Goal: Task Accomplishment & Management: Use online tool/utility

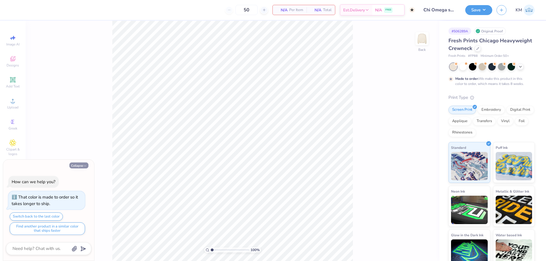
click at [85, 167] on icon "button" at bounding box center [84, 165] width 3 height 3
type textarea "x"
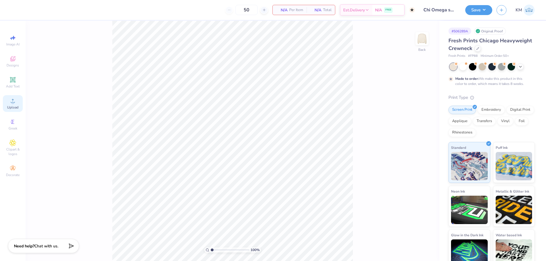
click at [15, 107] on span "Upload" at bounding box center [12, 107] width 11 height 5
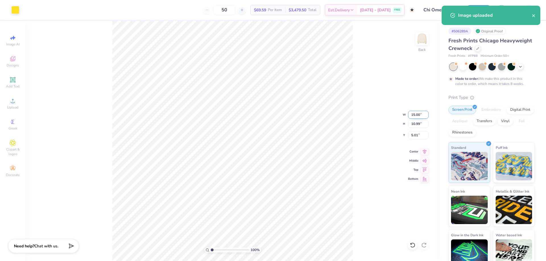
click at [419, 116] on input "15.00" at bounding box center [418, 115] width 20 height 8
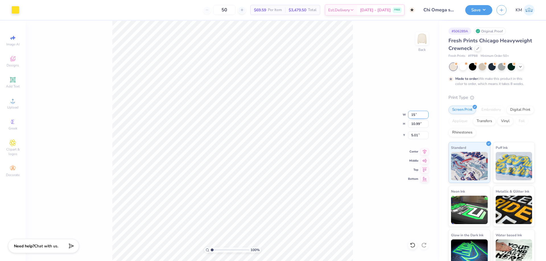
type input "1"
type input "5.00"
type input "3.66"
click at [419, 135] on input "8.67" at bounding box center [418, 135] width 20 height 8
type input "8"
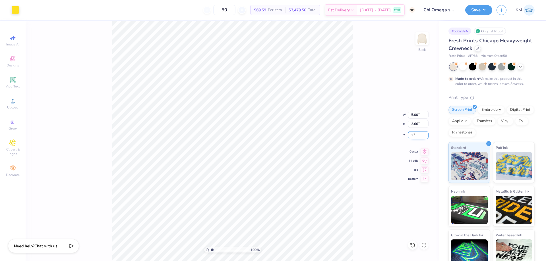
type input "3.00"
click at [418, 113] on input "5.00" at bounding box center [418, 115] width 20 height 8
type input "5"
type input "4.00"
type input "2.93"
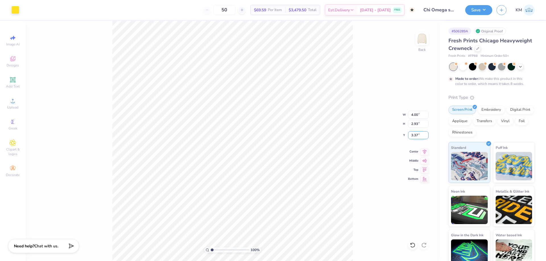
click at [418, 136] on input "3.37" at bounding box center [418, 135] width 20 height 8
type input "3"
type input "3.00"
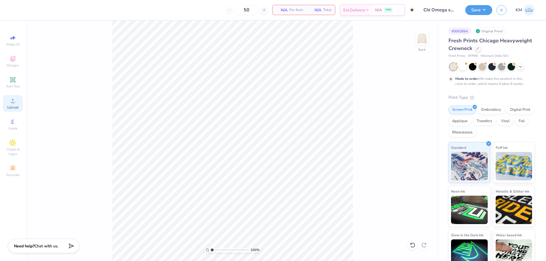
click at [15, 103] on icon at bounding box center [12, 101] width 7 height 7
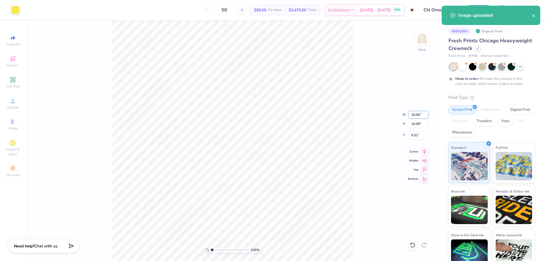
drag, startPoint x: 417, startPoint y: 116, endPoint x: 402, endPoint y: 116, distance: 15.4
click at [402, 116] on div "100 % Back W 15.00 15.00 " H 10.99 10.99 " Y 5.01 5.01 " Center Middle Top Bott…" at bounding box center [233, 141] width 414 height 241
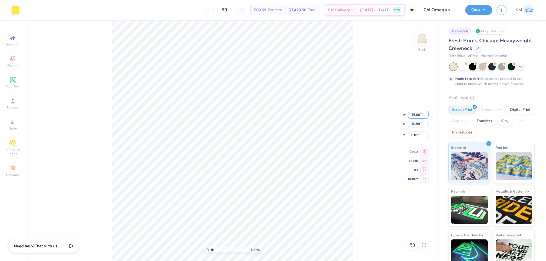
click at [412, 114] on input "15.00" at bounding box center [418, 115] width 20 height 8
type input "0"
type input "4.00"
type input "2.93"
click at [412, 134] on input "9.03" at bounding box center [418, 135] width 20 height 8
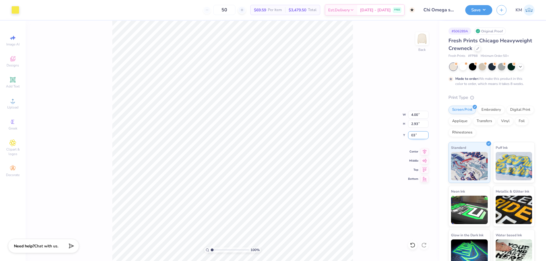
type input "3"
type input "3.00"
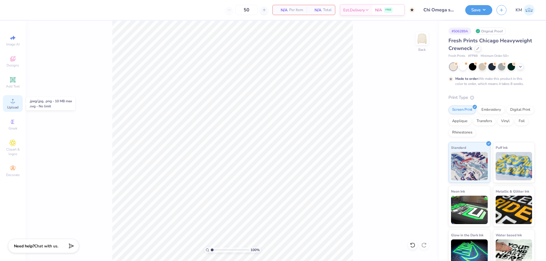
click at [6, 107] on div "Upload" at bounding box center [13, 103] width 20 height 17
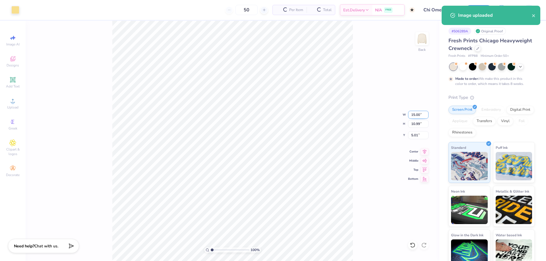
click at [419, 114] on input "15.00" at bounding box center [418, 115] width 20 height 8
type input "1"
type input "3.00"
type input "2.20"
type input "9.40"
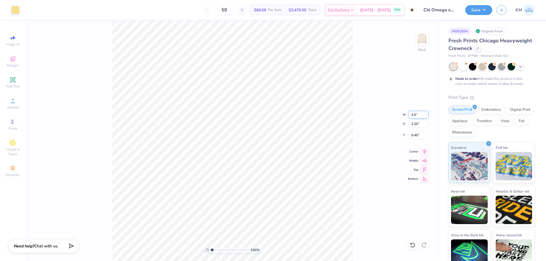
type input "3"
type input "4.00"
type input "2.93"
type input "9.03"
type input "4"
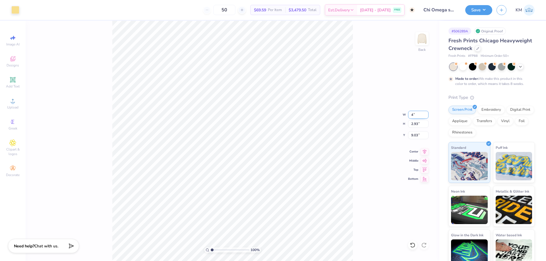
type input "4"
click at [412, 135] on input "9.03" at bounding box center [418, 135] width 20 height 8
click at [411, 125] on input "2.93" at bounding box center [418, 124] width 20 height 8
click at [412, 135] on input "0.50" at bounding box center [418, 135] width 20 height 8
type input "0"
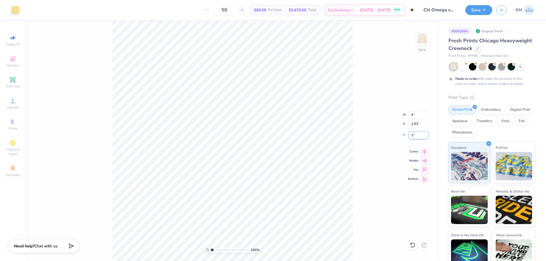
type input "3.00"
click at [415, 135] on input "3.00" at bounding box center [418, 135] width 20 height 8
type input "3"
type input "6"
type input "3.00"
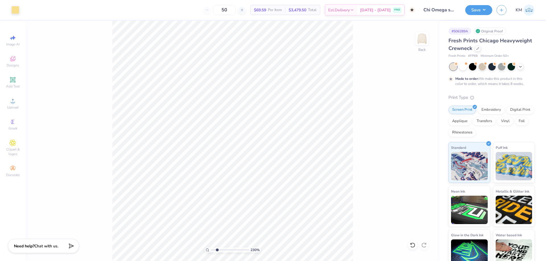
drag, startPoint x: 220, startPoint y: 249, endPoint x: 217, endPoint y: 248, distance: 3.6
click at [217, 248] on input "range" at bounding box center [230, 250] width 38 height 5
drag, startPoint x: 217, startPoint y: 249, endPoint x: 208, endPoint y: 250, distance: 9.2
click at [211, 250] on input "range" at bounding box center [230, 250] width 38 height 5
click at [214, 251] on input "range" at bounding box center [230, 250] width 38 height 5
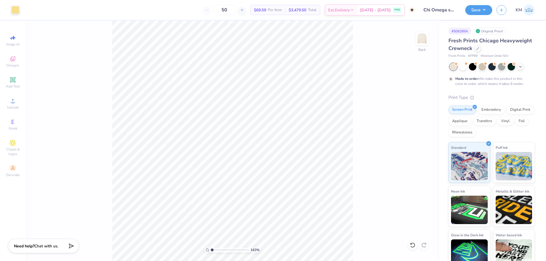
drag, startPoint x: 214, startPoint y: 251, endPoint x: 202, endPoint y: 251, distance: 12.3
type input "1"
click at [211, 251] on input "range" at bounding box center [230, 250] width 38 height 5
click at [433, 114] on div "100 % Back" at bounding box center [233, 141] width 414 height 241
click at [416, 115] on input "4.00" at bounding box center [418, 115] width 20 height 8
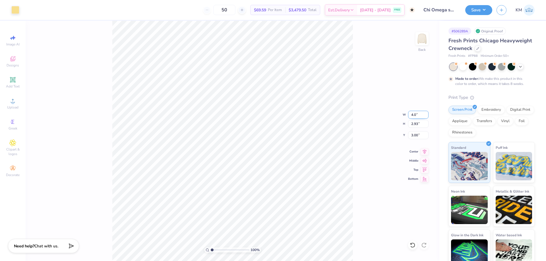
type input "4"
type input "3.50"
type input "2.56"
type input "3.18"
click at [414, 134] on input "3.18" at bounding box center [418, 135] width 20 height 8
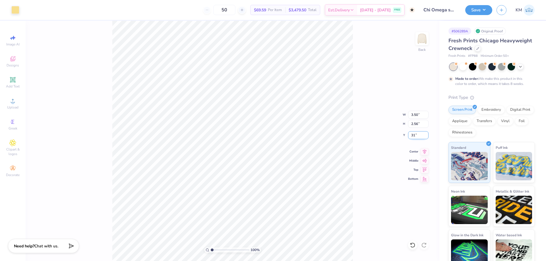
type input "3"
type input "3.00"
click at [481, 11] on button "Save" at bounding box center [478, 9] width 27 height 10
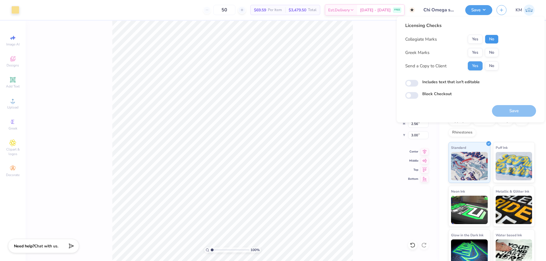
click at [494, 38] on button "No" at bounding box center [492, 39] width 14 height 9
click at [492, 51] on button "No" at bounding box center [492, 52] width 14 height 9
click at [480, 48] on div "Collegiate Marks Yes No Greek Marks Yes No Send a Copy to Client Yes No" at bounding box center [451, 53] width 93 height 36
click at [478, 51] on button "Yes" at bounding box center [475, 52] width 15 height 9
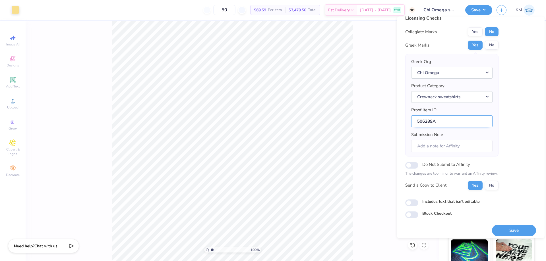
scroll to position [11, 0]
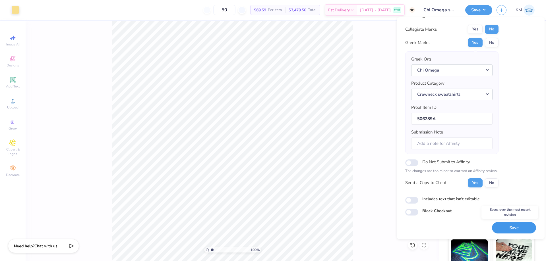
click at [508, 229] on button "Save" at bounding box center [514, 228] width 44 height 12
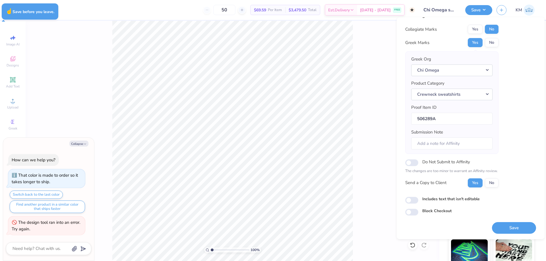
type textarea "x"
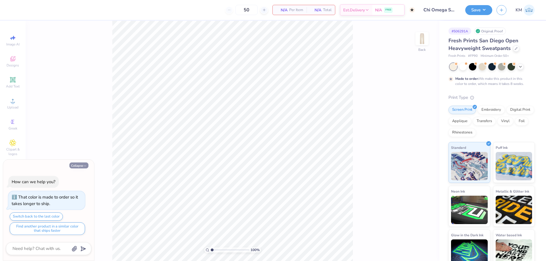
click at [83, 164] on button "Collapse" at bounding box center [78, 166] width 19 height 6
type textarea "x"
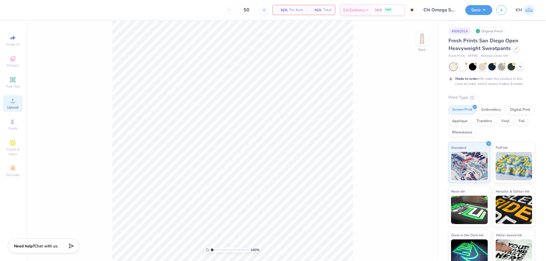
click at [14, 104] on circle at bounding box center [12, 102] width 3 height 3
click at [19, 105] on div "Upload" at bounding box center [13, 103] width 20 height 17
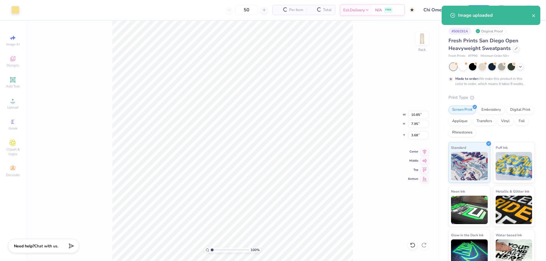
type input "3.68"
click at [415, 115] on input "10.85" at bounding box center [418, 115] width 20 height 8
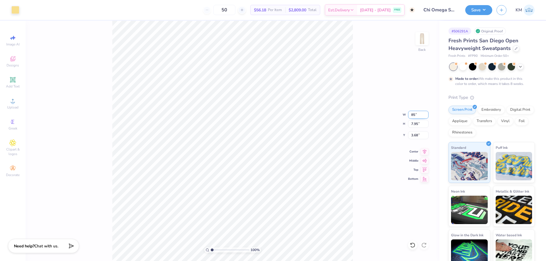
type input "5"
type input "4.00"
type input "2.93"
type input "3.26"
drag, startPoint x: 212, startPoint y: 249, endPoint x: 218, endPoint y: 247, distance: 6.6
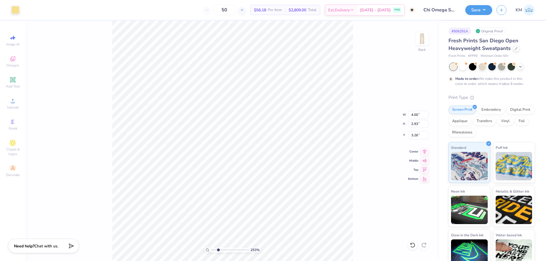
type input "2.68"
click at [218, 248] on input "range" at bounding box center [230, 250] width 38 height 5
type input "5.86"
type input "0.50"
click at [411, 115] on input "4.00" at bounding box center [418, 115] width 20 height 8
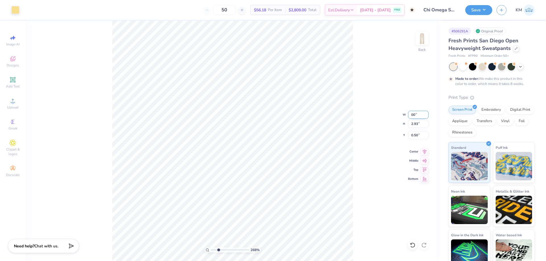
type input "0"
type input "3.50"
type input "2.56"
type input "0.50"
click at [366, 86] on div "268 % Back W 3.50 3.50 " H 2.56 2.56 " Y 0.50 0.50 " Center Middle Top Bottom" at bounding box center [233, 141] width 414 height 241
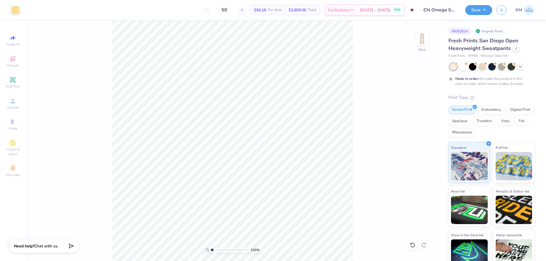
drag, startPoint x: 217, startPoint y: 250, endPoint x: 185, endPoint y: 250, distance: 31.9
click at [211, 250] on input "range" at bounding box center [230, 250] width 38 height 5
drag, startPoint x: 213, startPoint y: 249, endPoint x: 231, endPoint y: 248, distance: 17.4
click at [231, 248] on input "range" at bounding box center [230, 250] width 38 height 5
drag, startPoint x: 230, startPoint y: 251, endPoint x: 222, endPoint y: 251, distance: 7.7
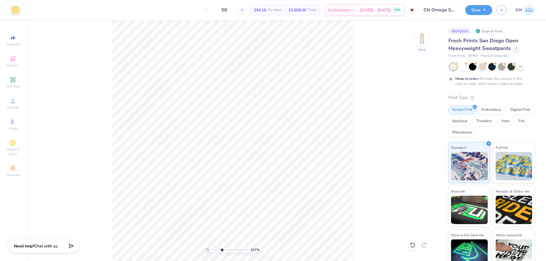
click at [222, 251] on input "range" at bounding box center [230, 250] width 38 height 5
drag, startPoint x: 223, startPoint y: 250, endPoint x: 180, endPoint y: 246, distance: 43.1
click at [211, 248] on input "range" at bounding box center [230, 250] width 38 height 5
drag, startPoint x: 222, startPoint y: 249, endPoint x: 227, endPoint y: 249, distance: 4.9
click at [227, 249] on input "range" at bounding box center [230, 250] width 38 height 5
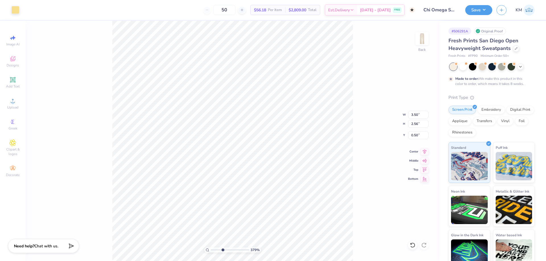
click at [223, 249] on input "range" at bounding box center [230, 250] width 38 height 5
drag, startPoint x: 222, startPoint y: 250, endPoint x: 166, endPoint y: 244, distance: 57.0
type input "1"
click at [211, 248] on input "range" at bounding box center [230, 250] width 38 height 5
drag, startPoint x: 419, startPoint y: 135, endPoint x: 404, endPoint y: 126, distance: 17.4
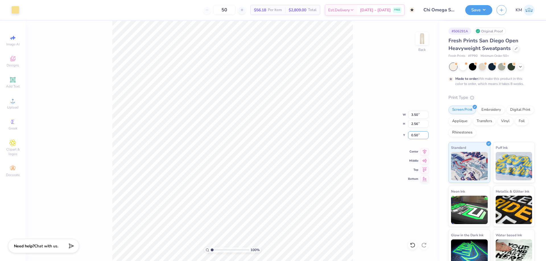
click at [409, 135] on input "0.50" at bounding box center [418, 135] width 20 height 8
type input "3.00"
click at [472, 11] on button "Save" at bounding box center [478, 9] width 27 height 10
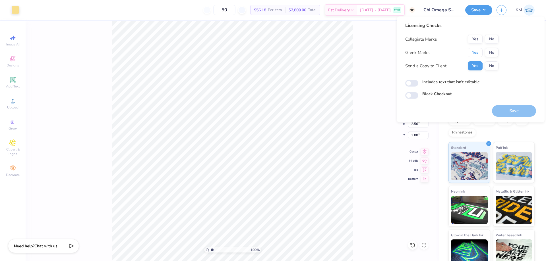
drag, startPoint x: 476, startPoint y: 49, endPoint x: 485, endPoint y: 47, distance: 8.5
click at [477, 49] on button "Yes" at bounding box center [475, 52] width 15 height 9
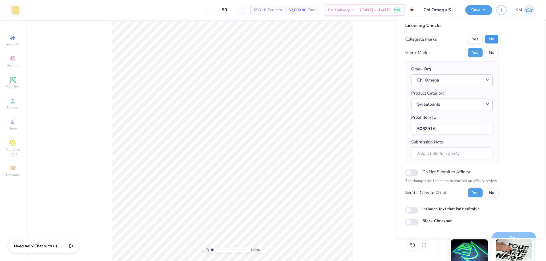
click at [492, 42] on button "No" at bounding box center [492, 39] width 14 height 9
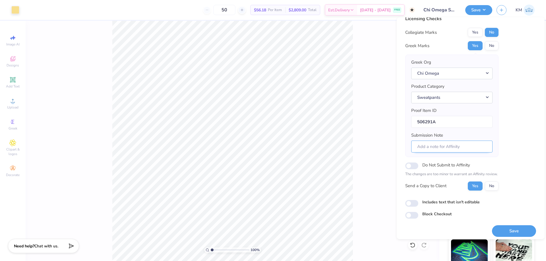
scroll to position [11, 0]
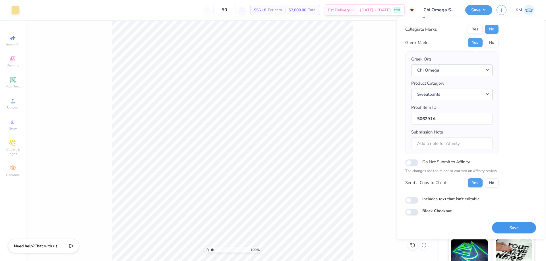
click at [503, 228] on button "Save" at bounding box center [514, 228] width 44 height 12
checkbox input "true"
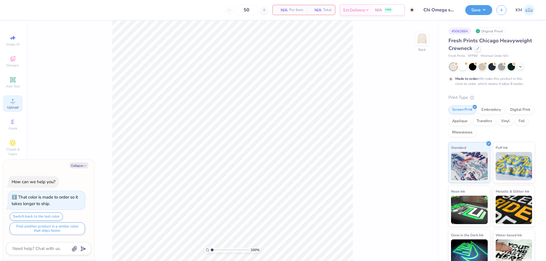
click at [17, 105] on span "Upload" at bounding box center [12, 107] width 11 height 5
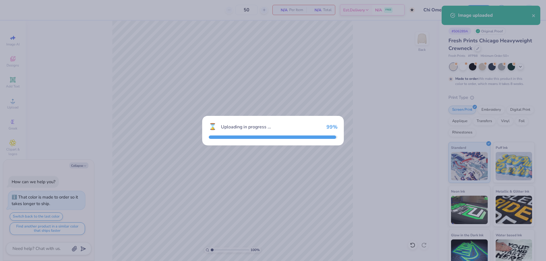
type textarea "x"
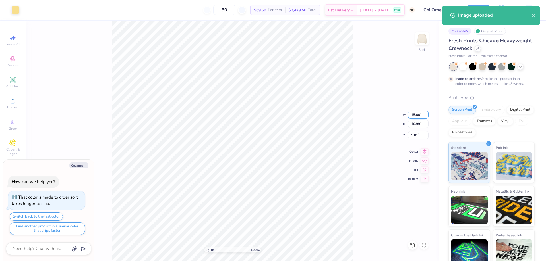
click at [413, 113] on input "15.00" at bounding box center [418, 115] width 20 height 8
type input "0"
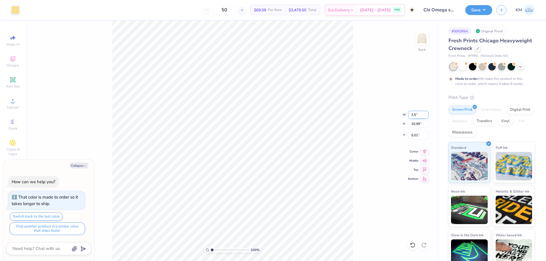
type input "3.50"
type textarea "x"
type input "2.56"
click at [417, 136] on input "9.22" at bounding box center [418, 135] width 20 height 8
type input "9"
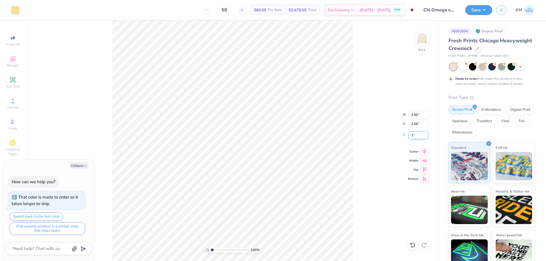
type input "3"
type textarea "x"
type input "3.00"
click at [484, 9] on button "Save" at bounding box center [478, 9] width 27 height 10
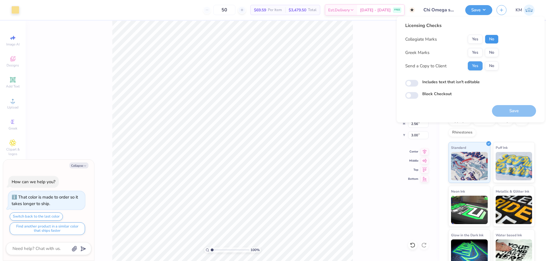
click at [496, 37] on button "No" at bounding box center [492, 39] width 14 height 9
click at [477, 50] on button "Yes" at bounding box center [475, 52] width 15 height 9
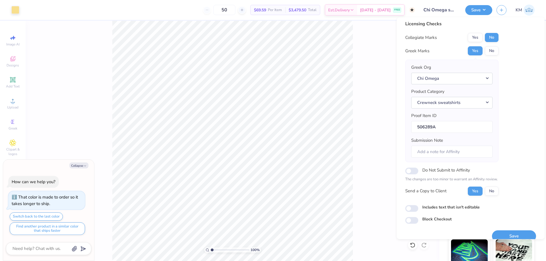
scroll to position [11, 0]
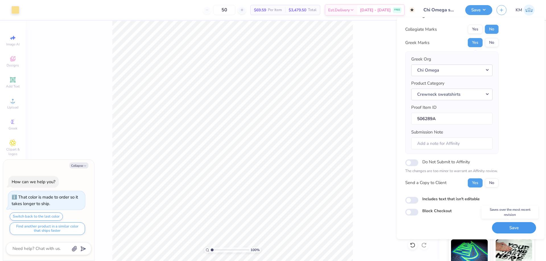
click at [509, 227] on button "Save" at bounding box center [514, 228] width 44 height 12
type textarea "x"
